Goal: Find specific page/section: Find specific page/section

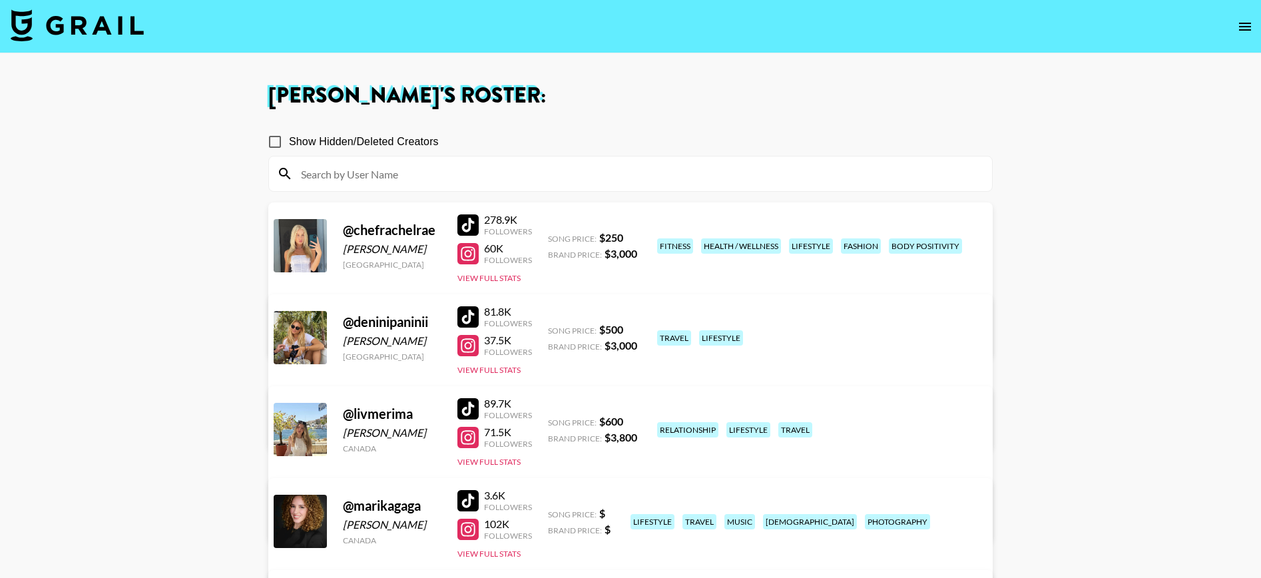
scroll to position [101, 0]
click at [20, 17] on img at bounding box center [77, 25] width 133 height 32
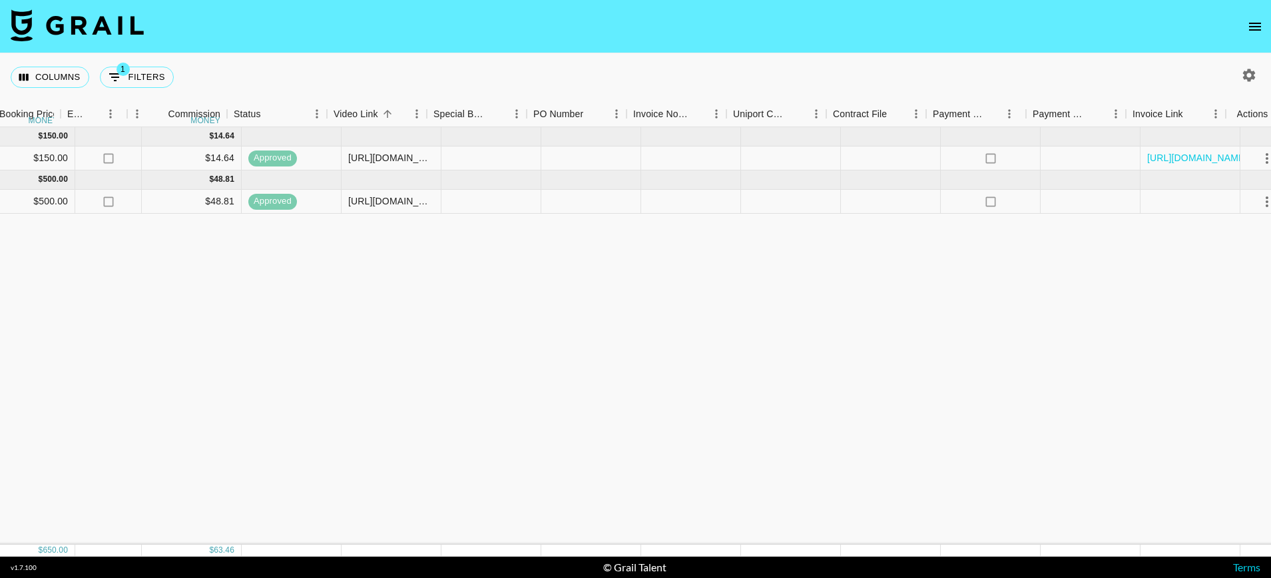
scroll to position [0, 933]
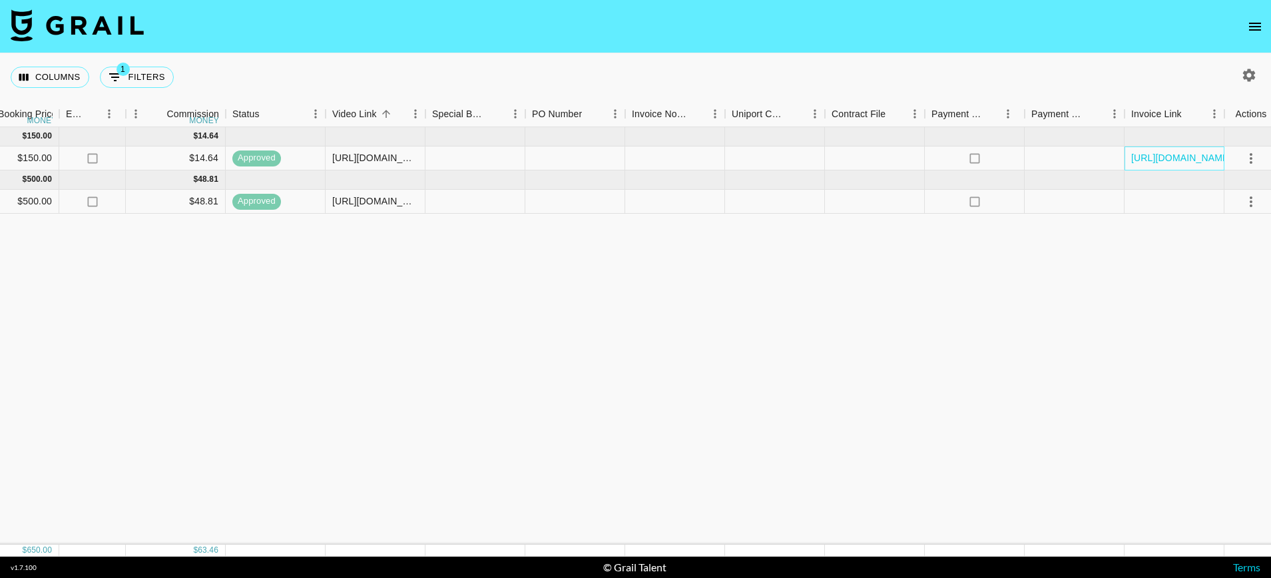
click at [1187, 147] on div "https://in.xero.com/NkZdGeYUpc8fejyF2hqJDBzqHMMf0kX8j51IWcvp" at bounding box center [1175, 159] width 100 height 24
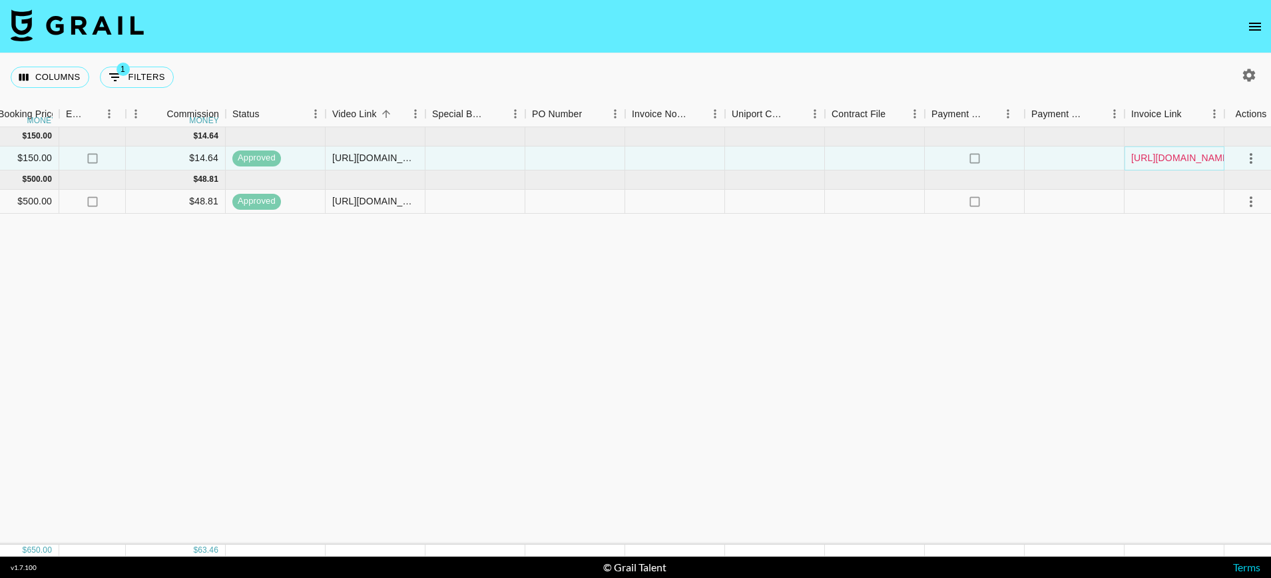
click at [1185, 158] on link "https://in.xero.com/NkZdGeYUpc8fejyF2hqJDBzqHMMf0kX8j51IWcvp" at bounding box center [1181, 157] width 101 height 13
click at [203, 359] on div "Jul '25 ( 1 ) $ 150.00 $ 14.64 recBYdx6dk8f1VmKu deninipaninii mady.cuellar@gra…" at bounding box center [165, 336] width 2211 height 418
